Goal: Information Seeking & Learning: Learn about a topic

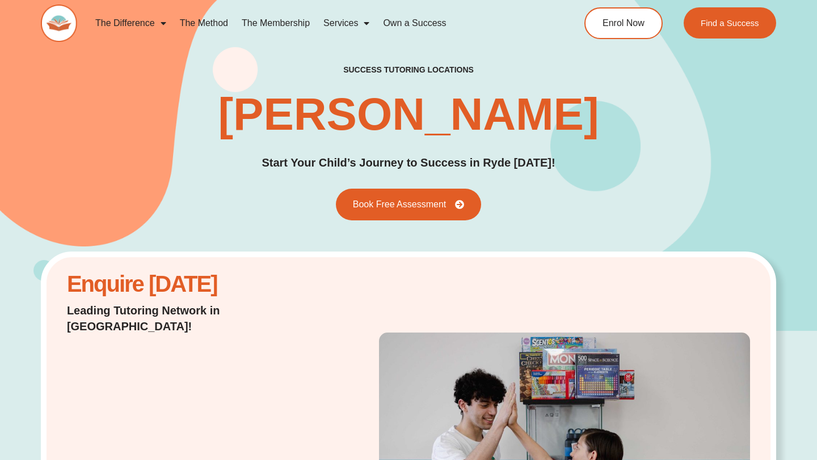
click at [274, 23] on link "The Membership" at bounding box center [276, 23] width 82 height 26
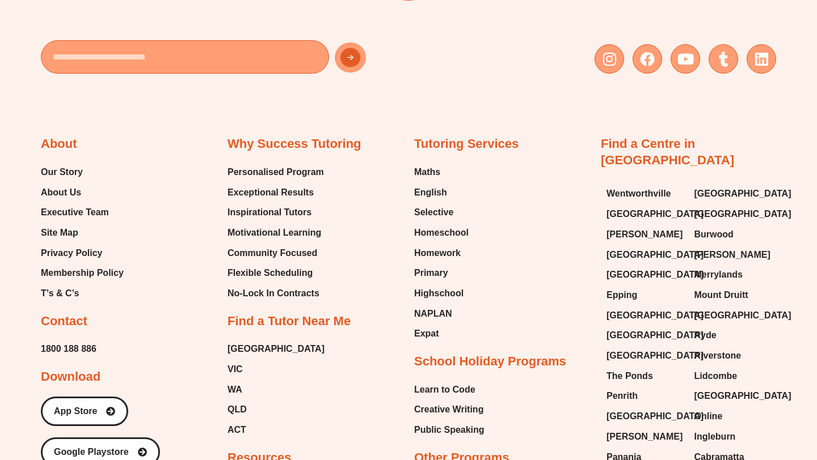
scroll to position [2742, 0]
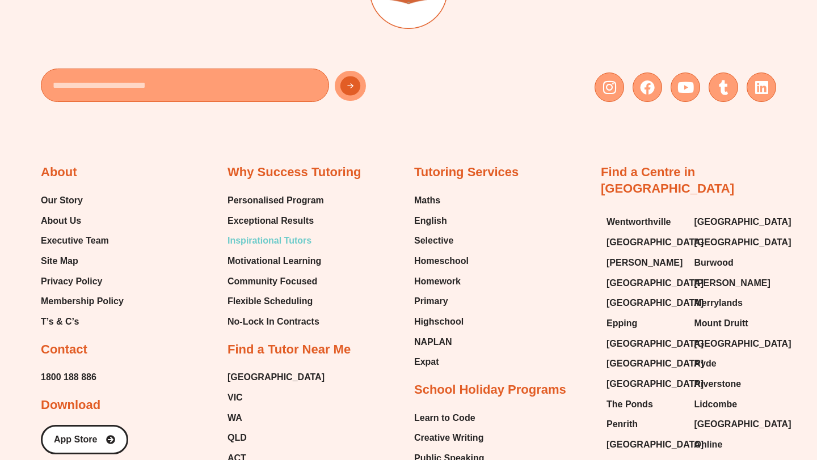
click at [286, 233] on span "Inspirational Tutors" at bounding box center [269, 241] width 84 height 17
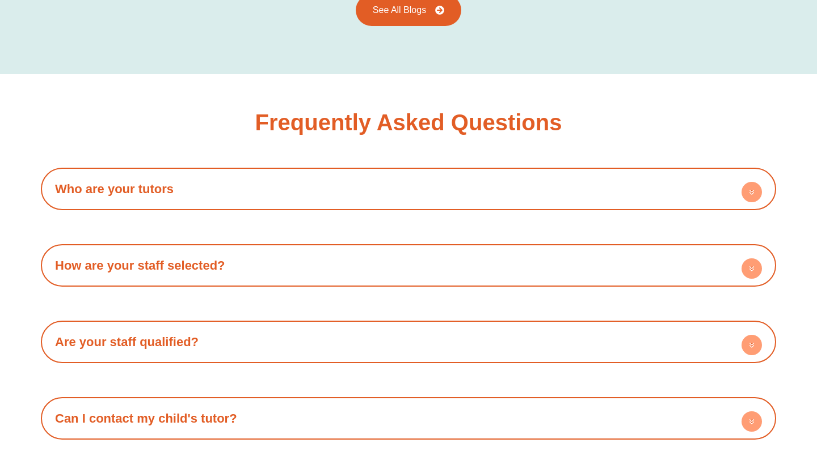
scroll to position [1842, 0]
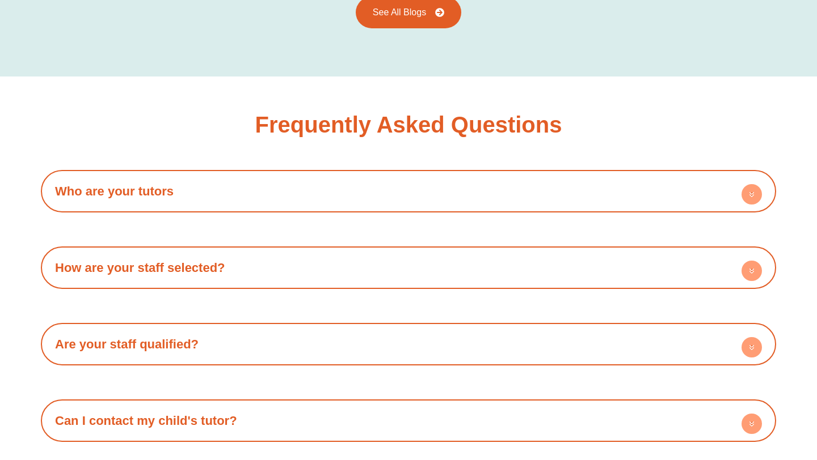
click at [271, 176] on h4 "Who are your tutors" at bounding box center [409, 191] width 724 height 31
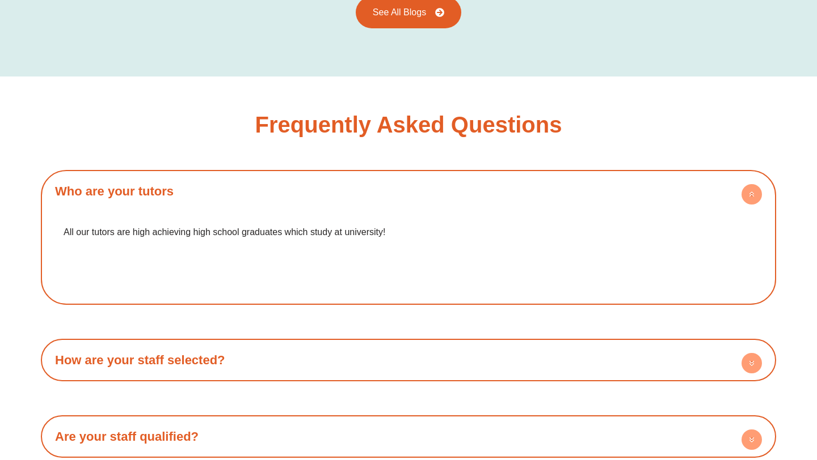
click at [255, 345] on h4 "How are your staff selected?" at bounding box center [409, 360] width 724 height 31
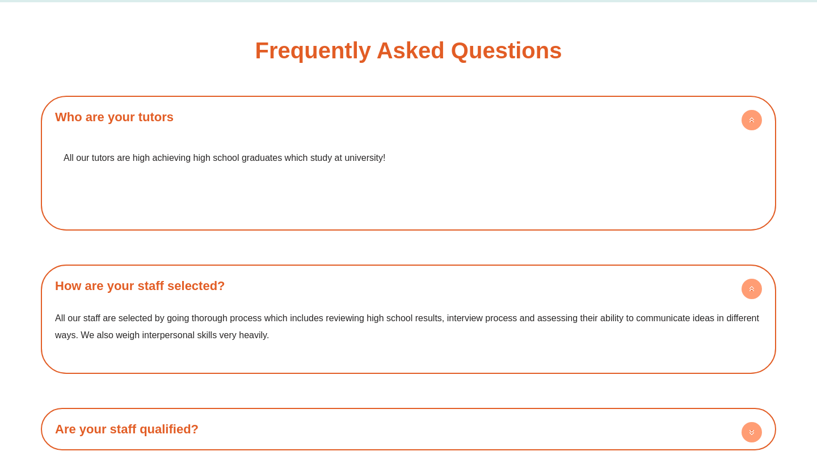
scroll to position [1949, 0]
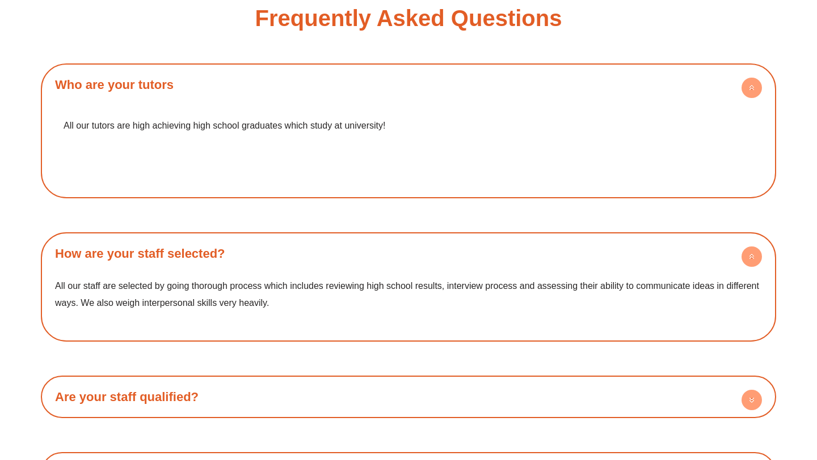
click at [265, 242] on h4 "How are your staff selected?" at bounding box center [409, 253] width 724 height 31
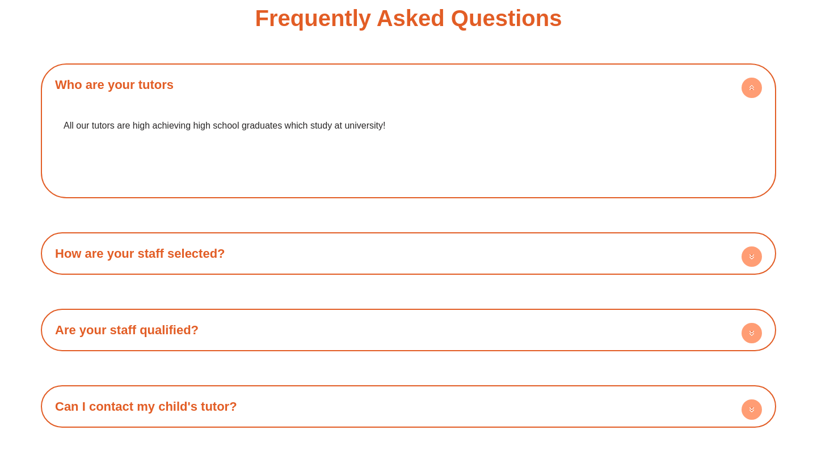
click at [250, 315] on h4 "Are your staff qualified?" at bounding box center [409, 330] width 724 height 31
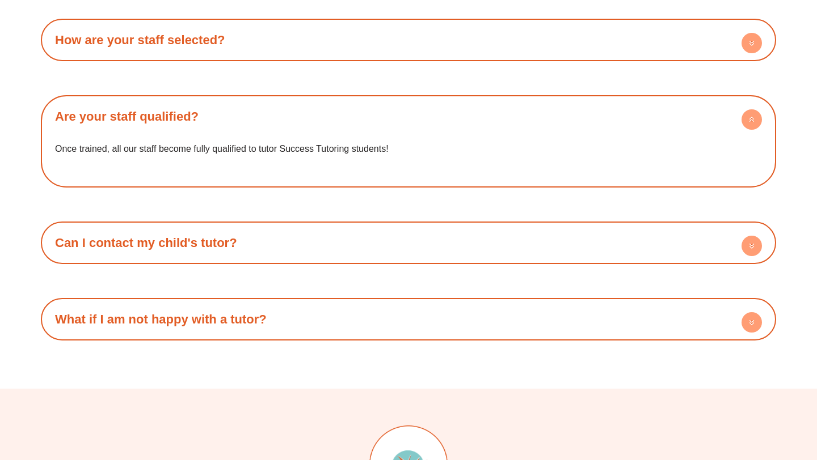
scroll to position [2162, 0]
click at [265, 228] on h4 "Can I contact my child's tutor?" at bounding box center [409, 243] width 724 height 31
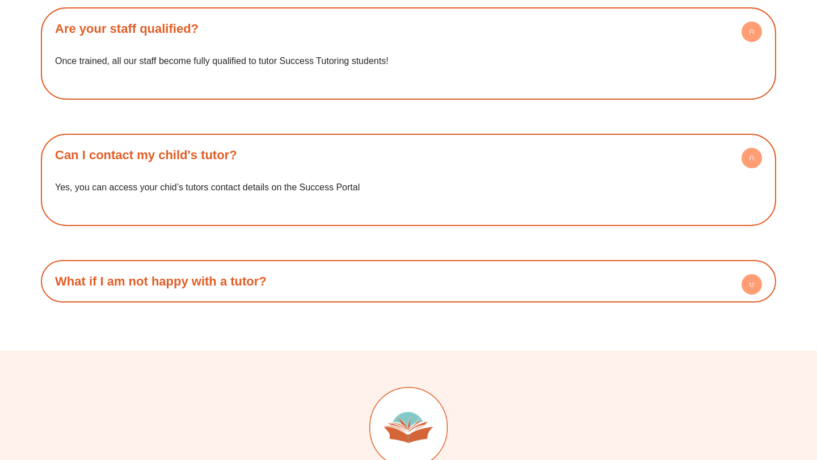
scroll to position [2250, 0]
click at [257, 267] on h4 "What if I am not happy with a tutor?" at bounding box center [409, 282] width 724 height 31
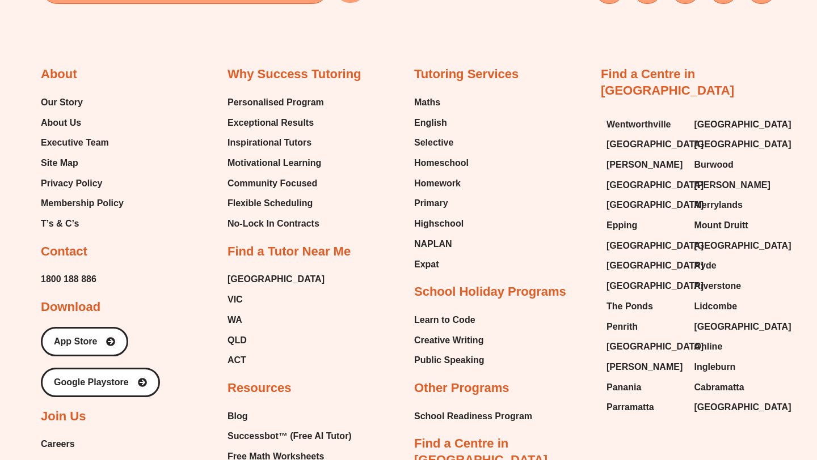
scroll to position [2991, 0]
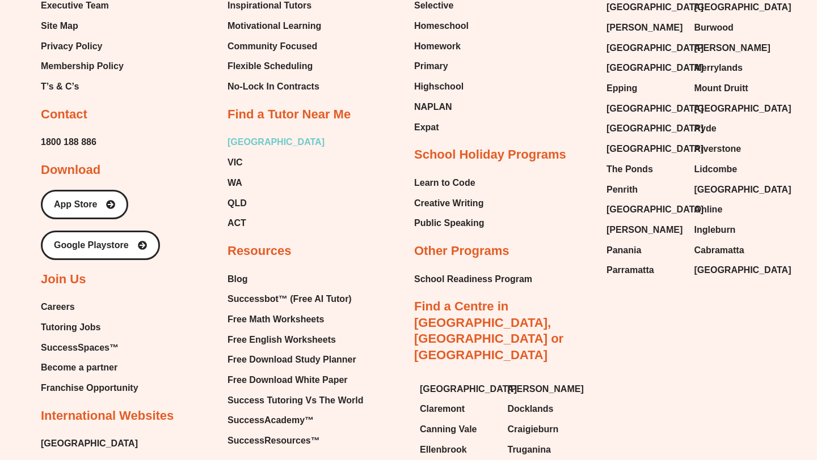
click at [239, 134] on span "[GEOGRAPHIC_DATA]" at bounding box center [275, 142] width 97 height 17
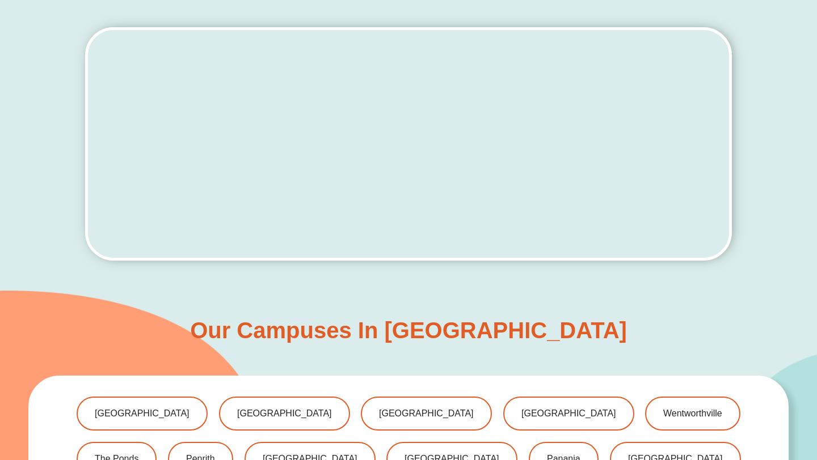
scroll to position [348, 0]
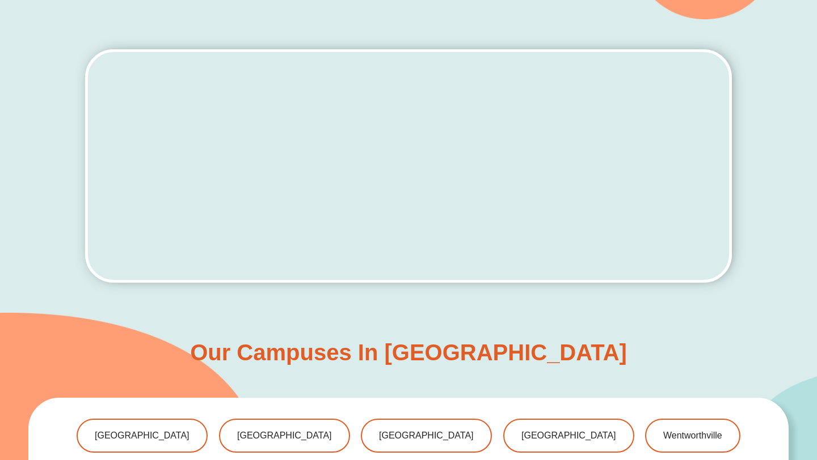
click at [448, 306] on div at bounding box center [408, 166] width 646 height 294
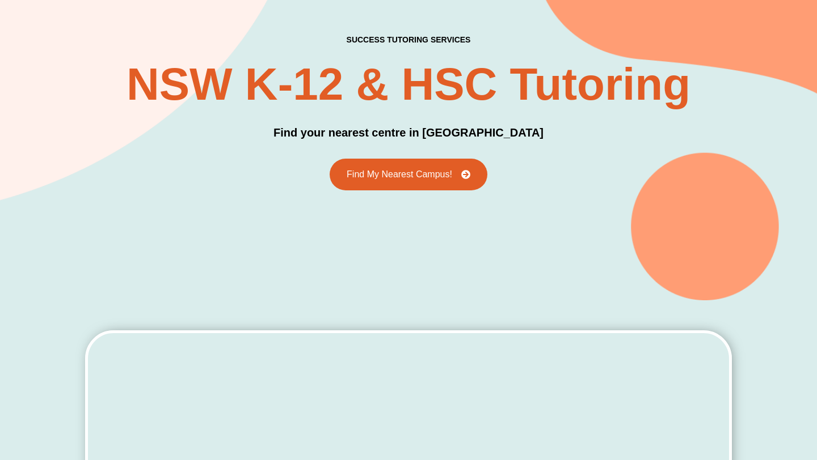
scroll to position [67, 0]
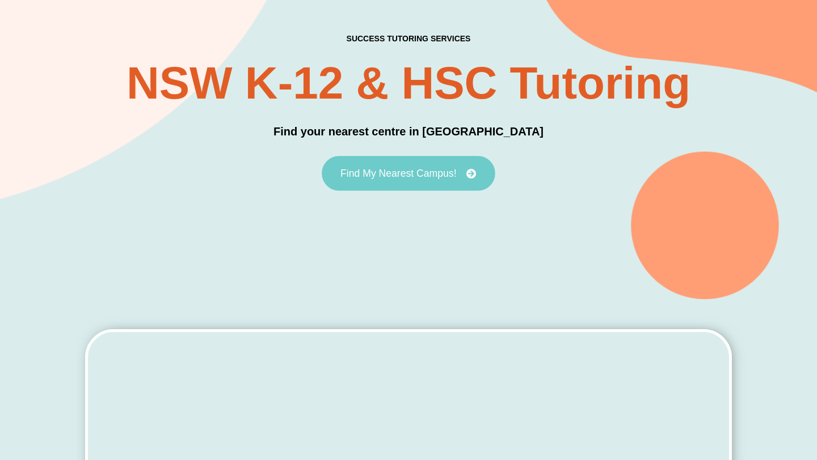
click at [448, 170] on span "Find My Nearest Campus!" at bounding box center [398, 173] width 116 height 10
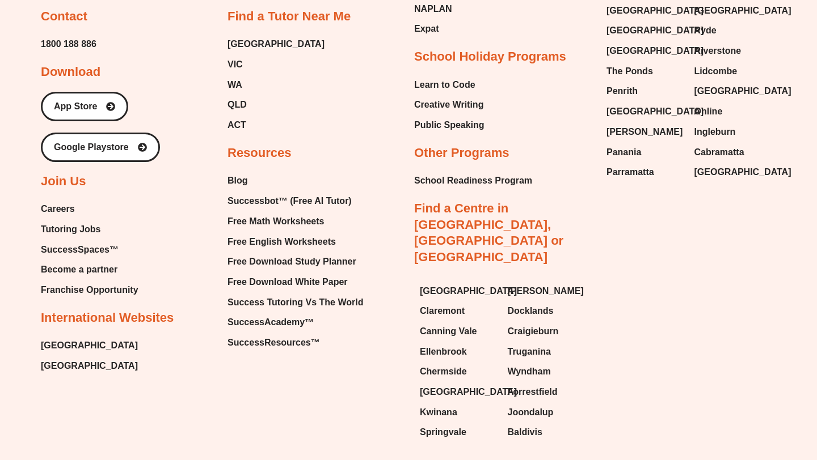
scroll to position [4578, 0]
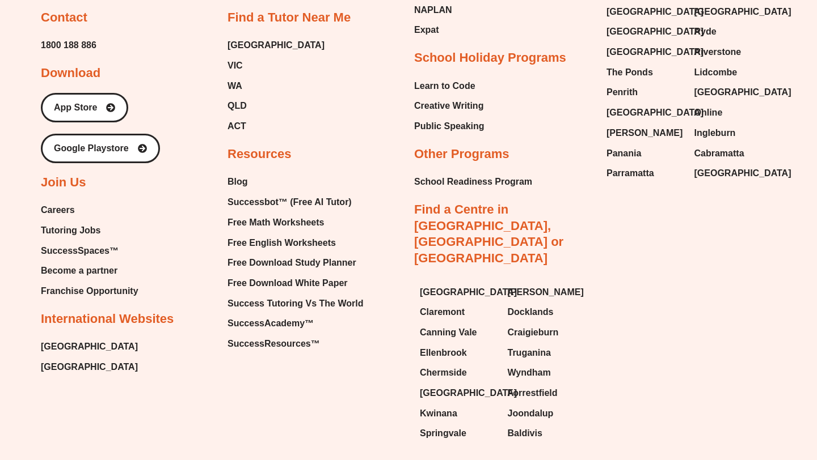
click at [84, 222] on span "Tutoring Jobs" at bounding box center [71, 230] width 60 height 17
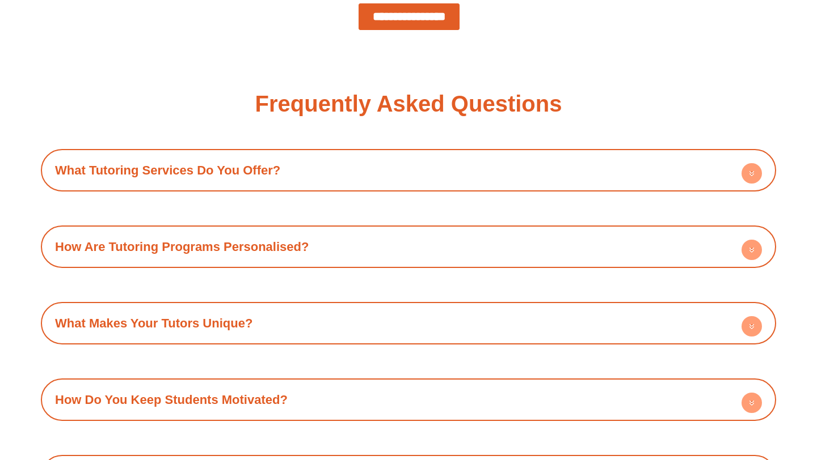
scroll to position [1249, 0]
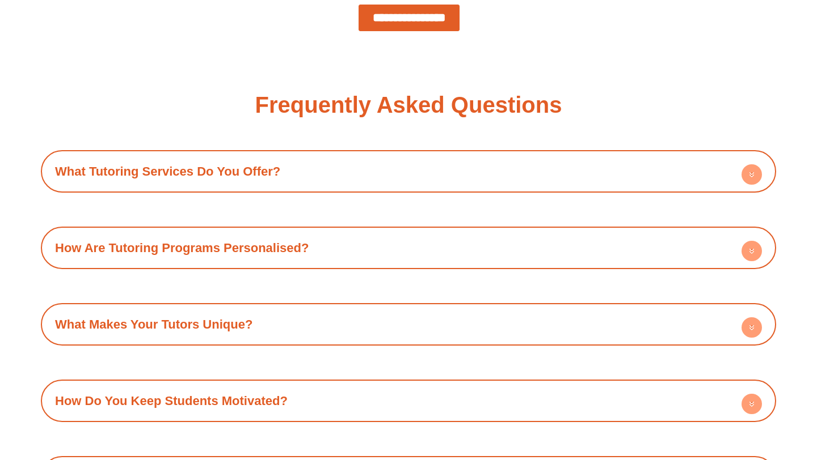
click at [116, 154] on div "What Tutoring Services Do You Offer? Success Tutoring offers a comprehensive su…" at bounding box center [408, 171] width 735 height 43
click at [113, 174] on link "What Tutoring Services Do You Offer?" at bounding box center [167, 171] width 225 height 14
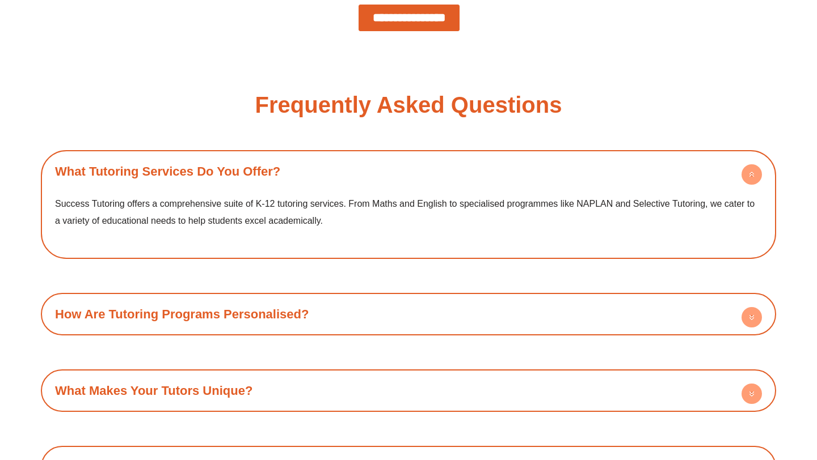
click at [113, 174] on link "What Tutoring Services Do You Offer?" at bounding box center [167, 171] width 225 height 14
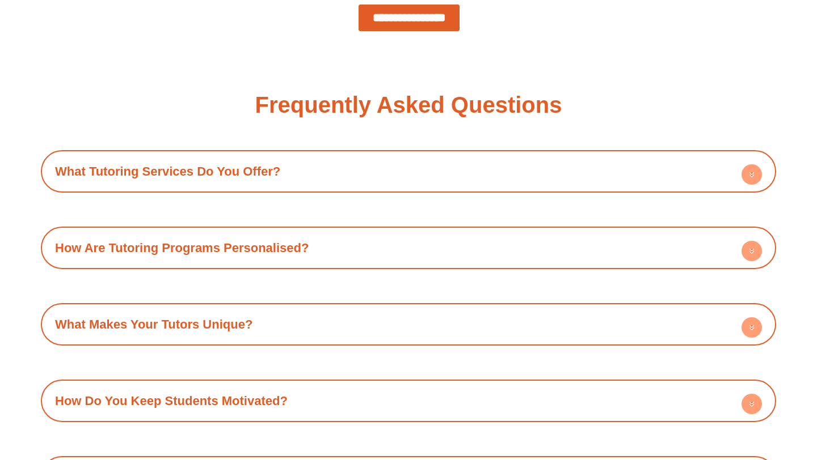
click at [101, 240] on h4 "How Are Tutoring Programs Personalised?" at bounding box center [409, 248] width 724 height 31
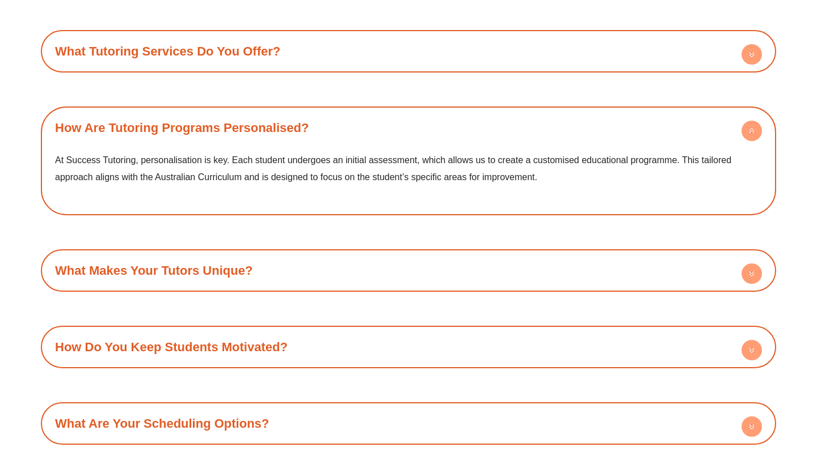
scroll to position [1436, 0]
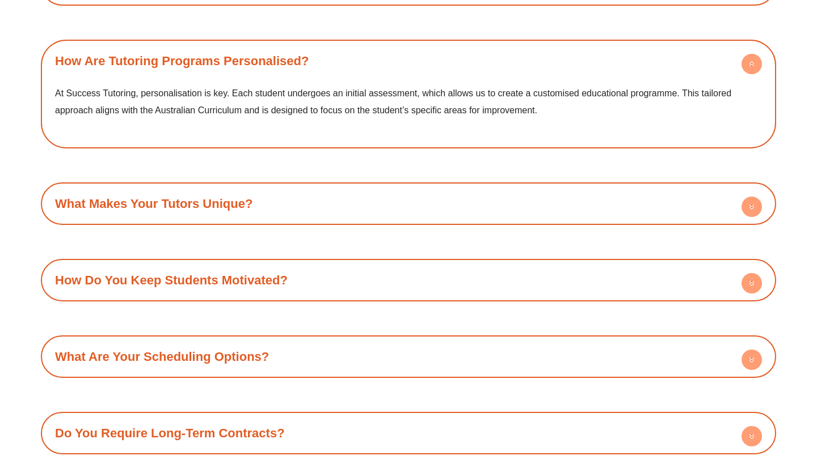
click at [122, 195] on h4 "What Makes Your Tutors Unique?" at bounding box center [409, 203] width 724 height 31
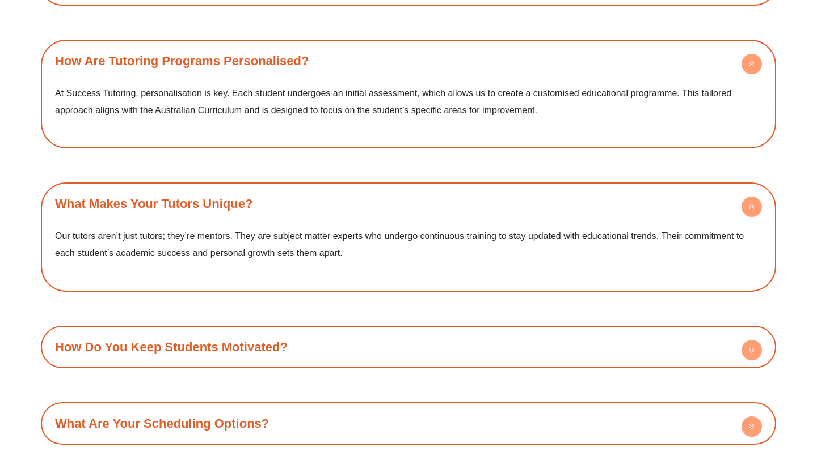
scroll to position [1525, 0]
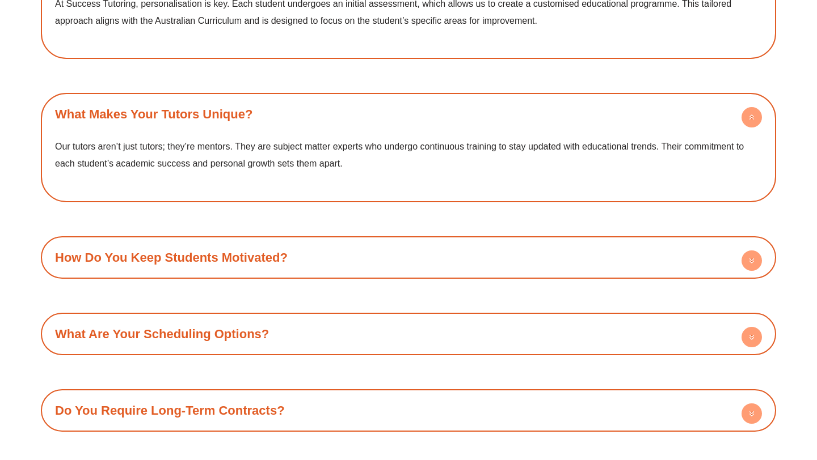
click at [125, 253] on link "How Do You Keep Students Motivated?" at bounding box center [171, 258] width 233 height 14
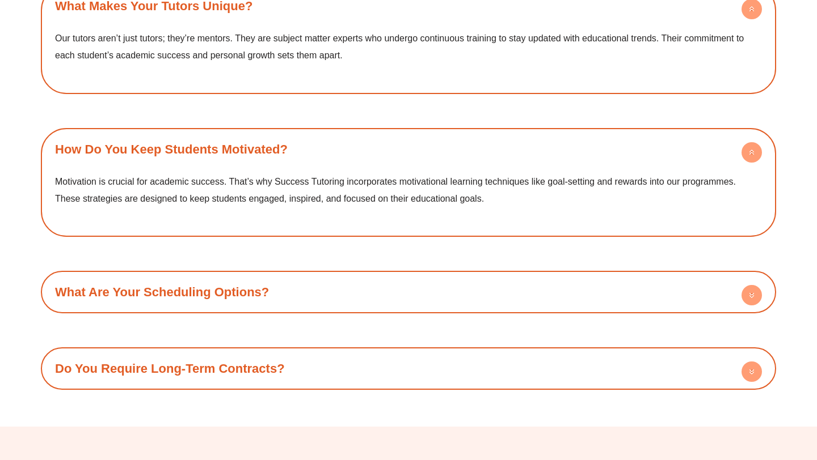
scroll to position [1634, 0]
click at [120, 298] on link "What Are Your Scheduling Options?" at bounding box center [162, 292] width 214 height 14
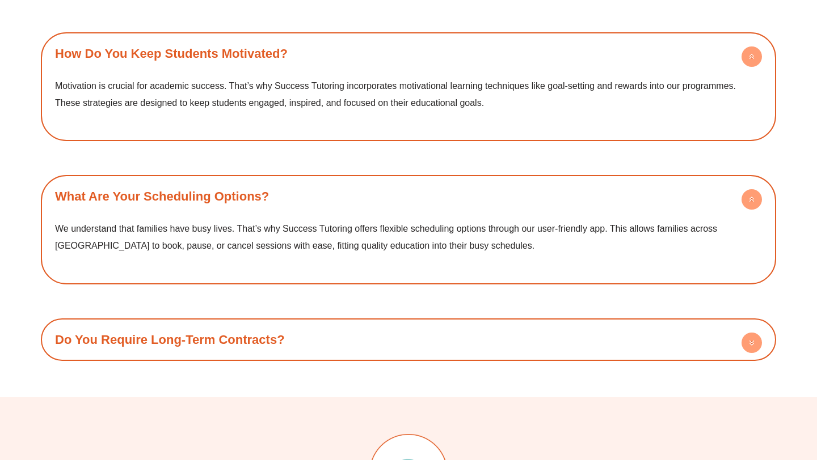
scroll to position [1753, 0]
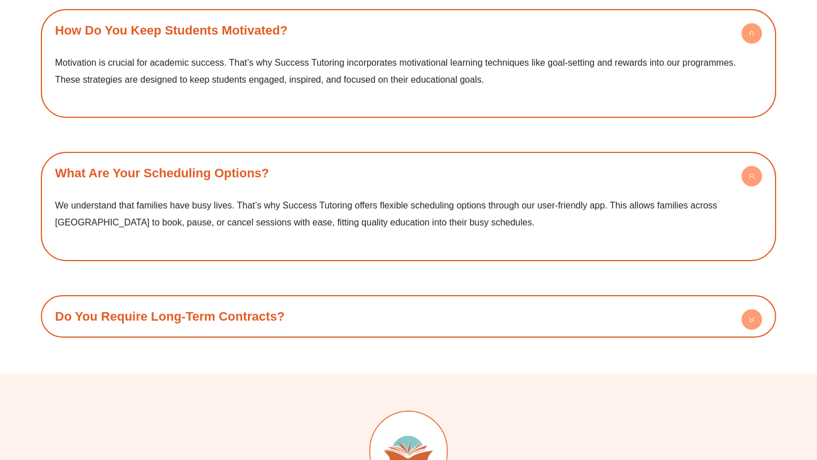
click at [120, 298] on div "Do You Require Long-Term Contracts? Flexibility is one of our core principles. …" at bounding box center [408, 316] width 735 height 43
click at [119, 319] on link "Do You Require Long-Term Contracts?" at bounding box center [170, 317] width 230 height 14
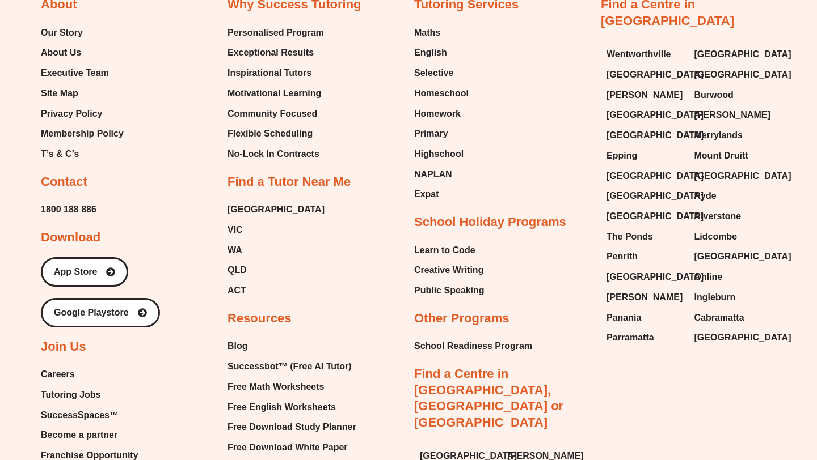
scroll to position [2524, 0]
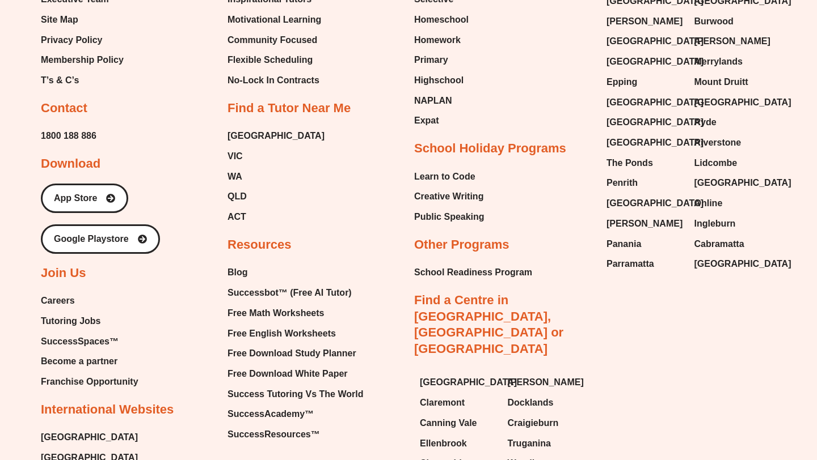
click at [53, 302] on span "Careers" at bounding box center [58, 301] width 34 height 17
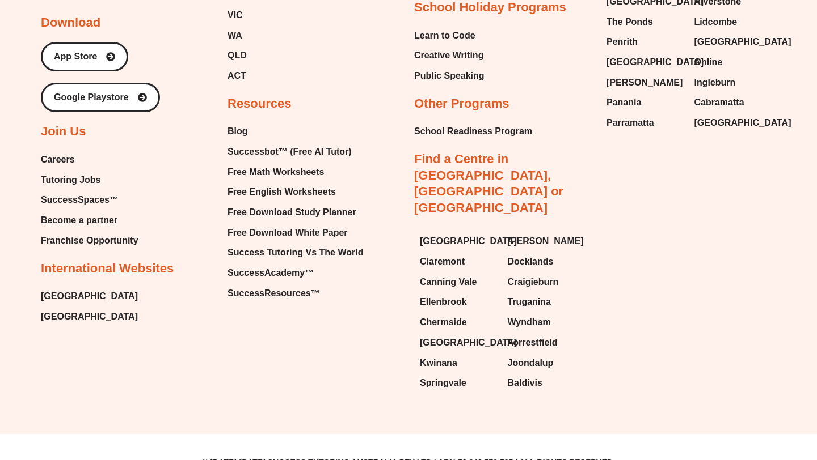
click at [86, 204] on span "SuccessSpaces™" at bounding box center [80, 200] width 78 height 17
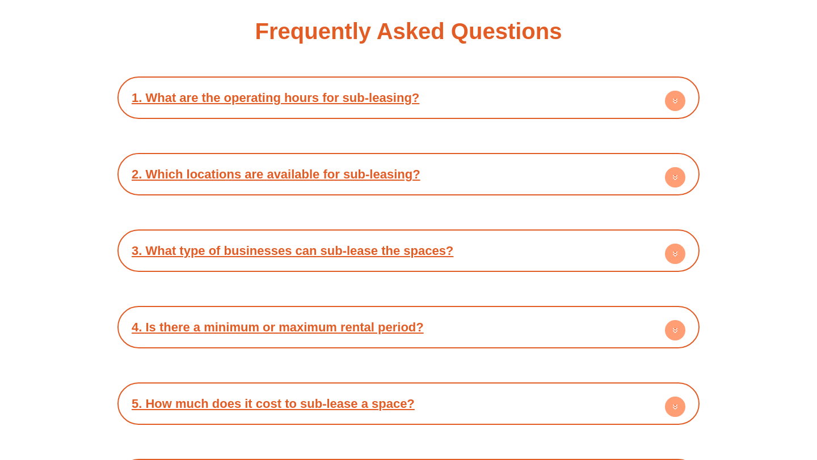
scroll to position [1715, 0]
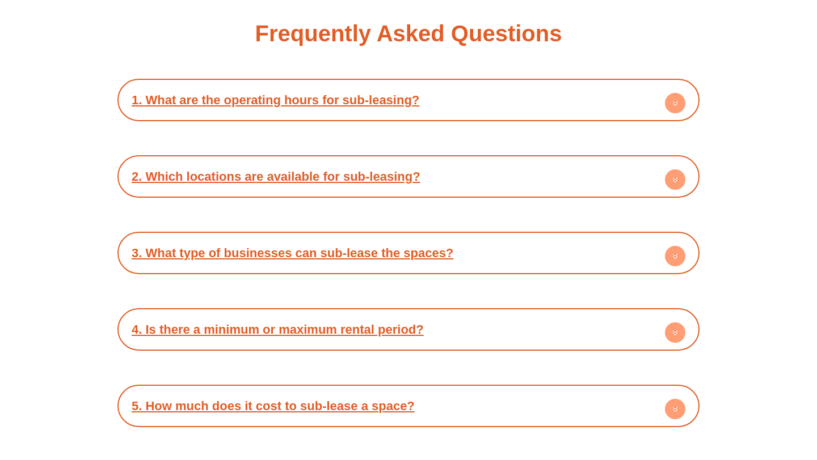
click at [406, 170] on div "2. Which locations are available for sub-leasing?" at bounding box center [408, 176] width 571 height 31
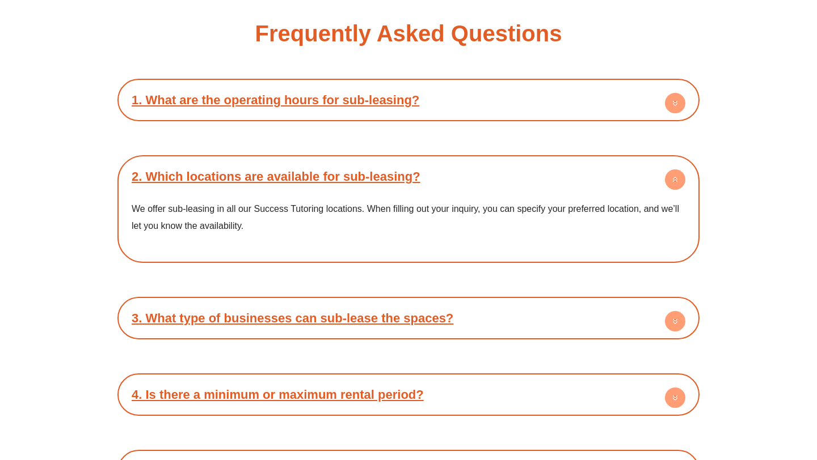
click at [384, 312] on link "3. What type of businesses can sub-lease the spaces?" at bounding box center [293, 318] width 322 height 14
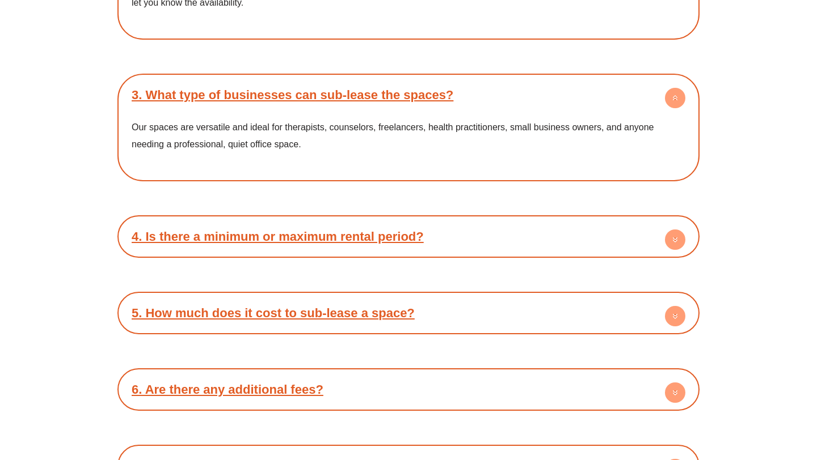
scroll to position [1939, 0]
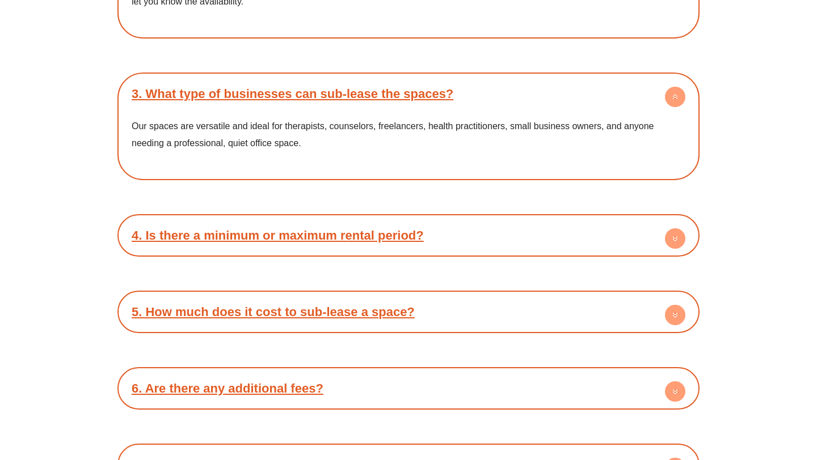
click at [421, 234] on div "4. Is there a minimum or maximum rental period?" at bounding box center [408, 235] width 571 height 31
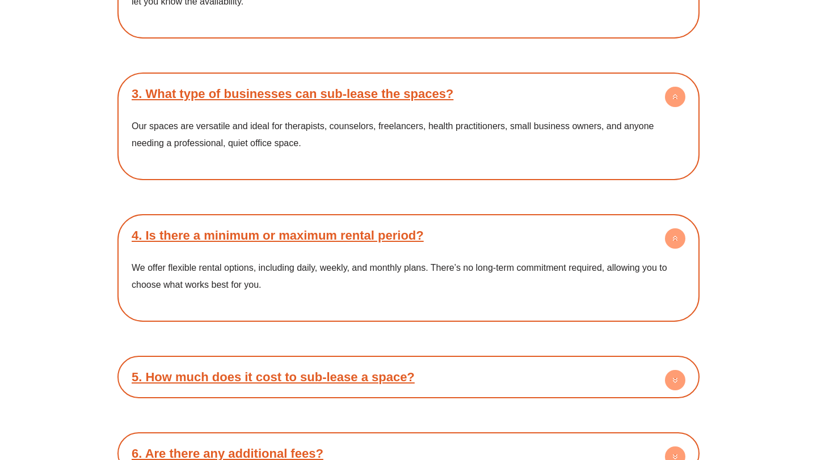
click at [396, 383] on div "5. How much does it cost to sub-lease a space?" at bounding box center [408, 377] width 571 height 31
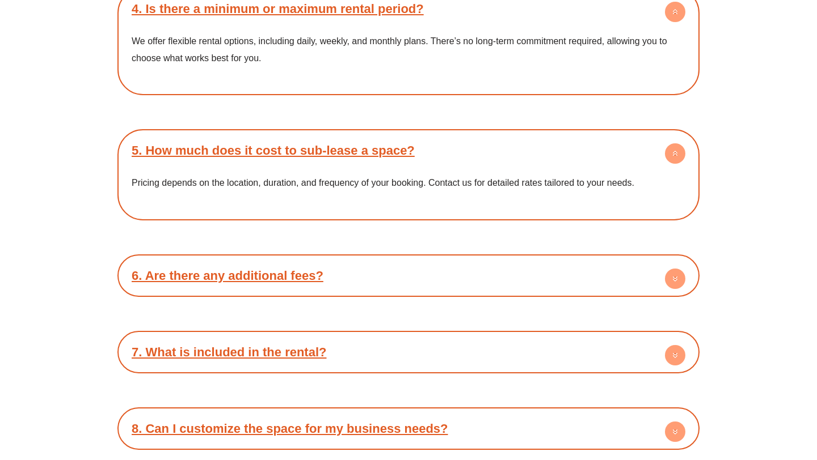
scroll to position [2175, 0]
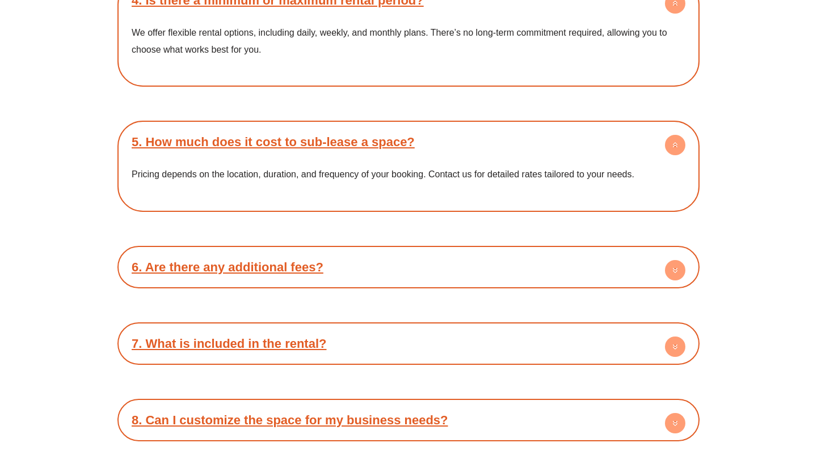
click at [394, 257] on div "6. Are there any additional fees?" at bounding box center [408, 267] width 571 height 31
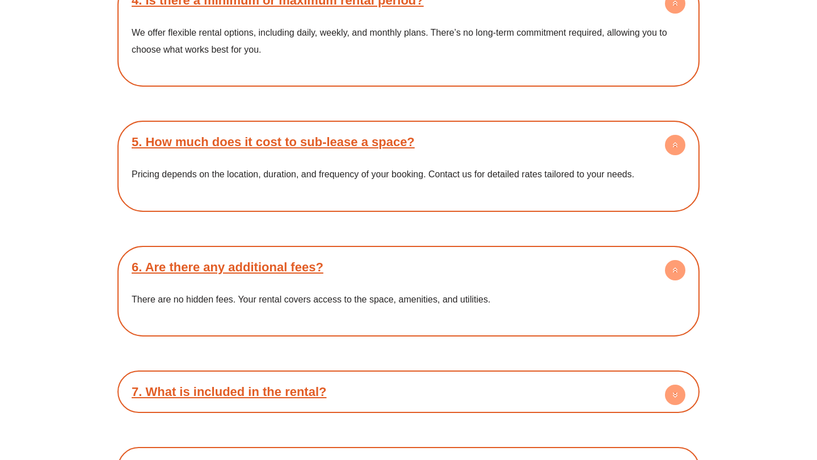
click at [362, 386] on div "7. What is included in the rental?" at bounding box center [408, 392] width 571 height 31
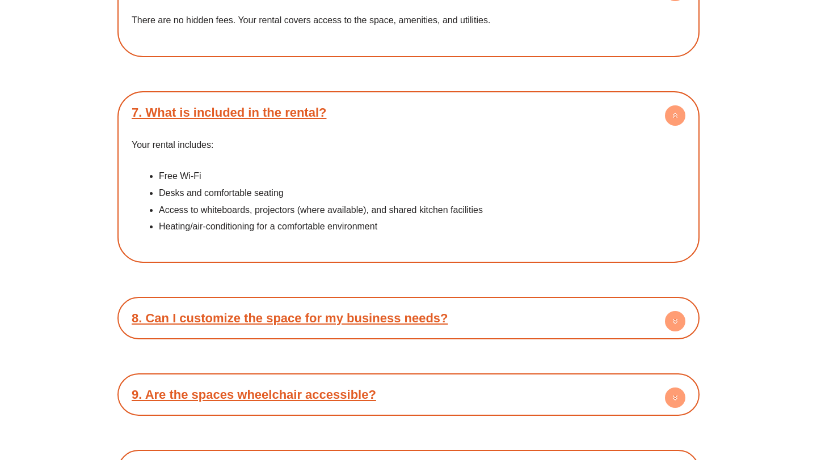
scroll to position [2454, 0]
click at [390, 312] on link "8. Can I customize the space for my business needs?" at bounding box center [290, 319] width 316 height 14
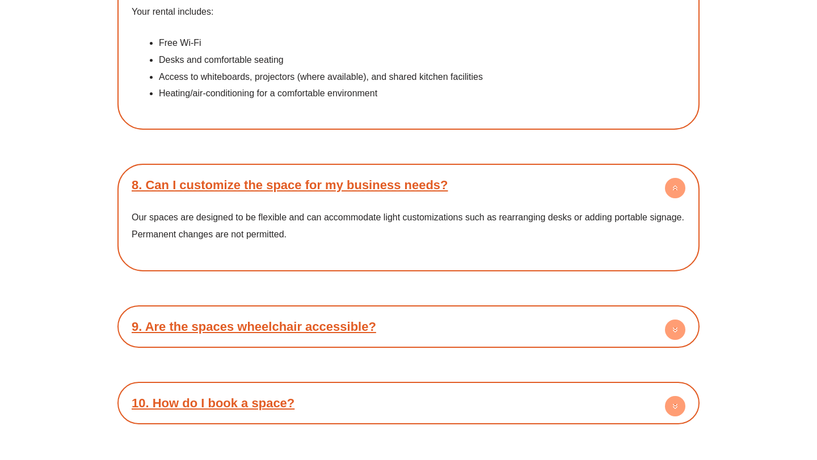
scroll to position [2614, 0]
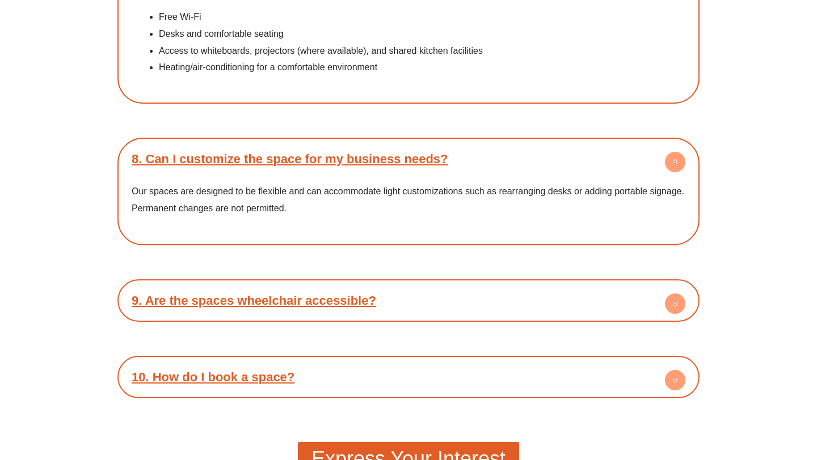
click at [389, 302] on div "9. Are the spaces wheelchair accessible?" at bounding box center [408, 300] width 571 height 31
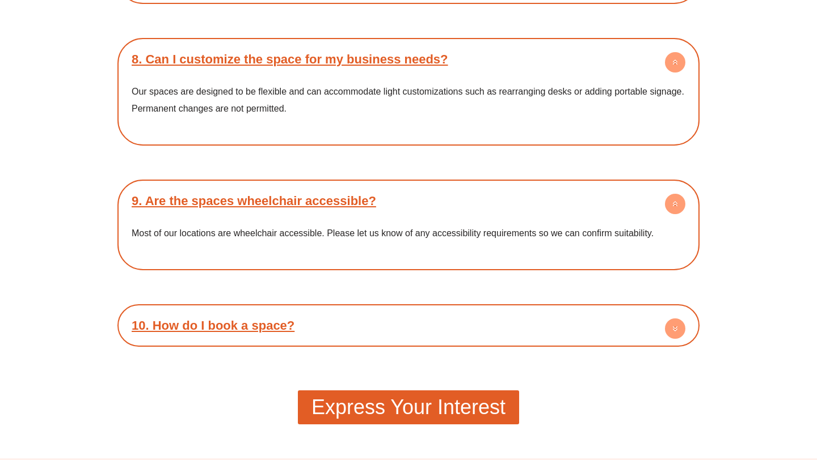
scroll to position [2712, 0]
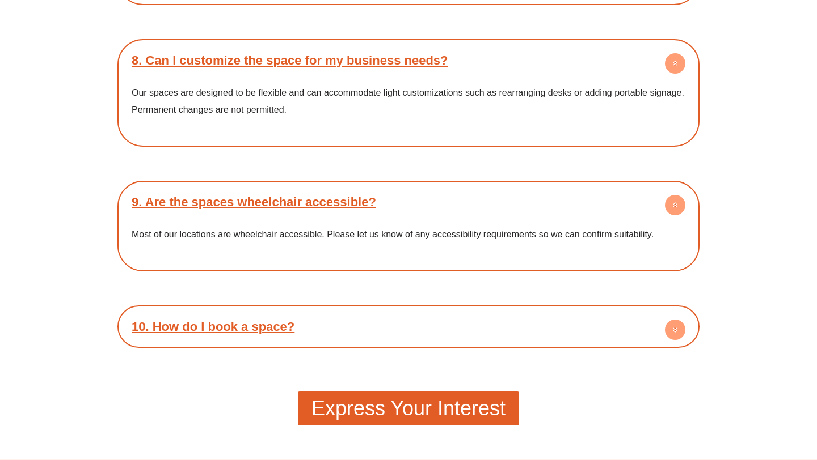
click at [378, 320] on div "10. How do I book a space?" at bounding box center [408, 326] width 571 height 31
